Goal: Check status: Verify the current state of an ongoing process or item

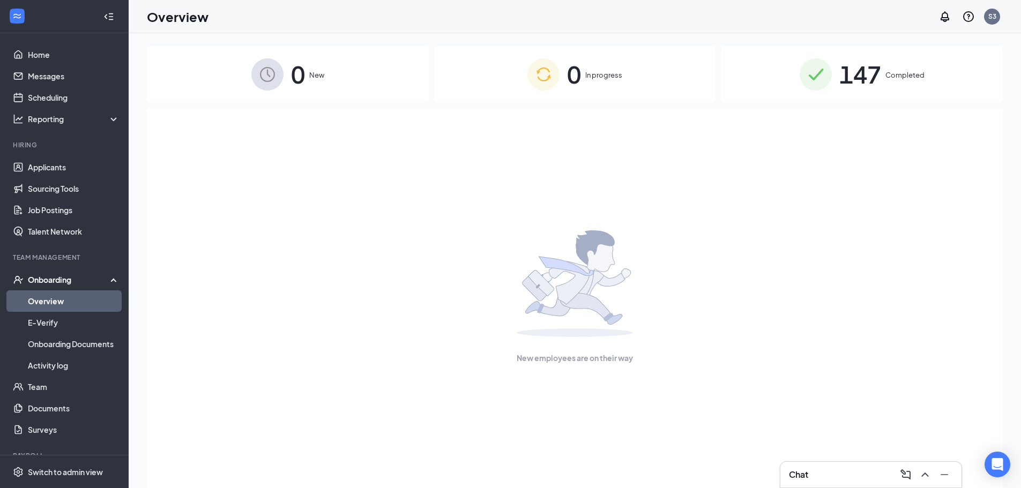
click at [864, 86] on span "147" at bounding box center [860, 74] width 42 height 37
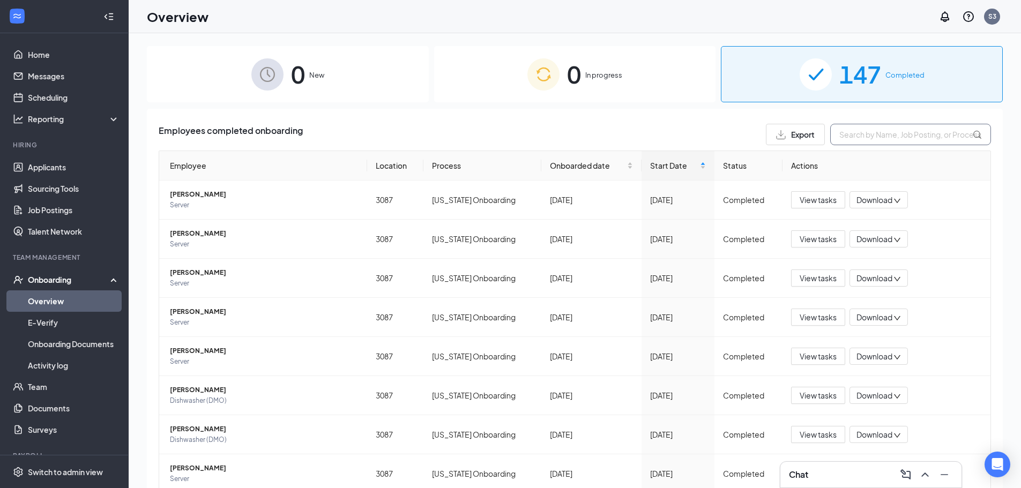
click at [896, 136] on input "text" at bounding box center [910, 134] width 161 height 21
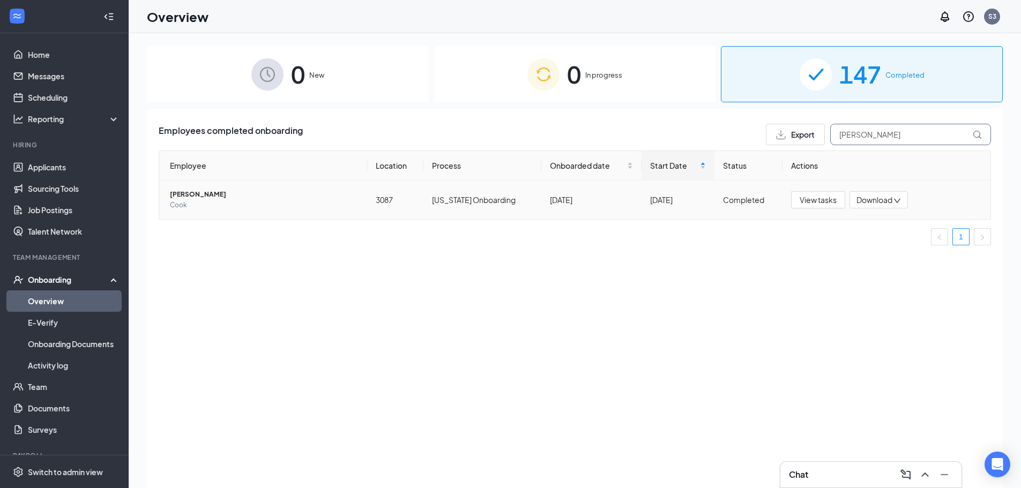
type input "[PERSON_NAME]"
click at [190, 194] on span "[PERSON_NAME]" at bounding box center [264, 194] width 189 height 11
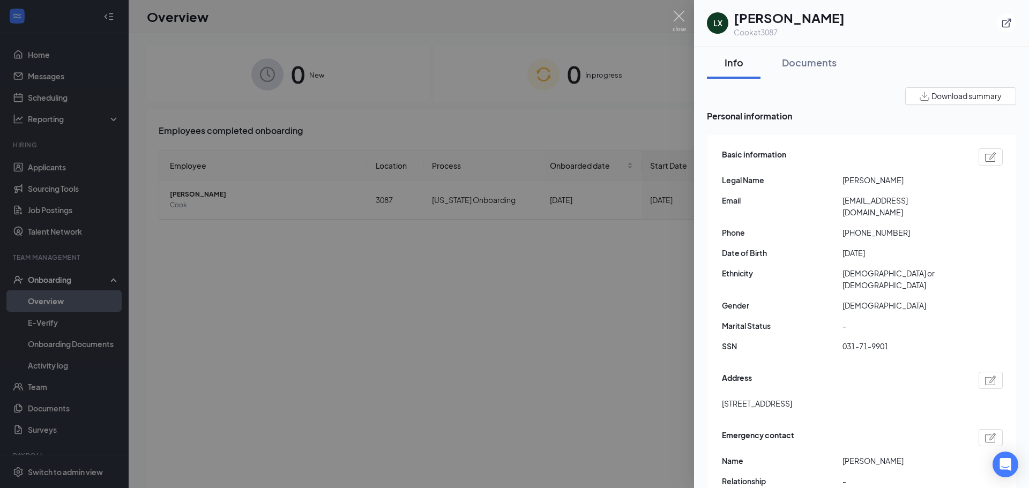
click at [501, 266] on div at bounding box center [514, 244] width 1029 height 488
